Goal: Navigation & Orientation: Find specific page/section

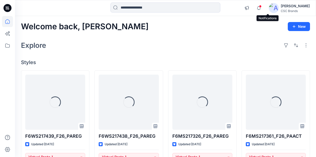
click at [262, 7] on span at bounding box center [260, 6] width 3 height 3
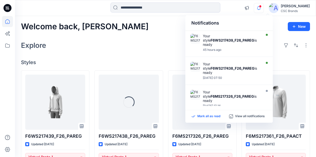
click at [207, 116] on p "Mark all as read" at bounding box center [209, 116] width 23 height 5
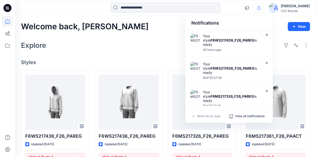
click at [261, 9] on icon "button" at bounding box center [259, 7] width 4 height 3
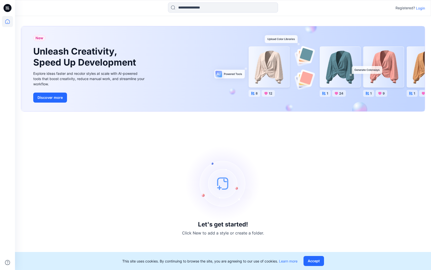
click at [316, 157] on div "Let's get started! Click New to add a style or create a folder." at bounding box center [223, 191] width 404 height 146
